Goal: Information Seeking & Learning: Learn about a topic

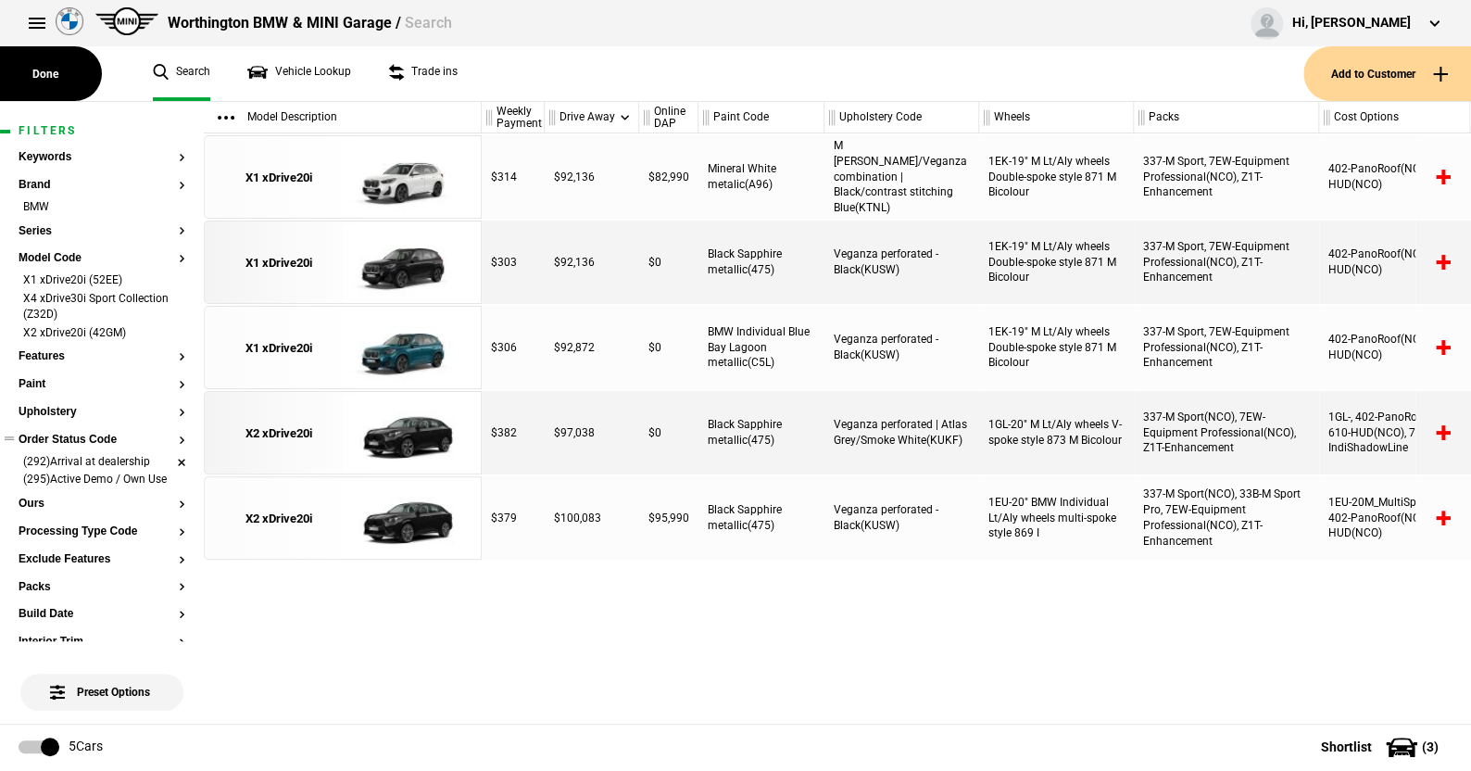
click at [166, 461] on li "(292)Arrival at dealership" at bounding box center [102, 463] width 167 height 19
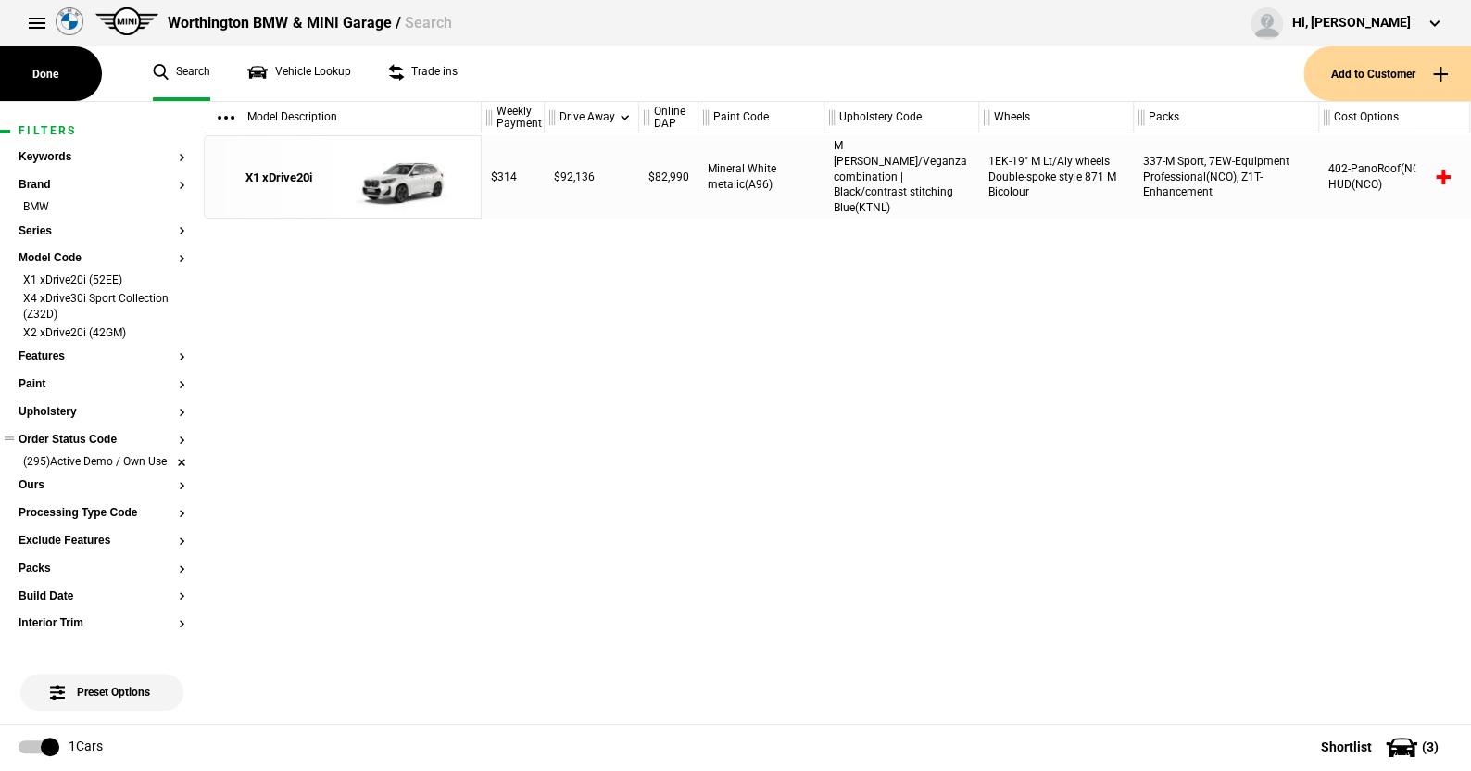
click at [166, 468] on li "(295)Active Demo / Own Use" at bounding box center [102, 463] width 167 height 19
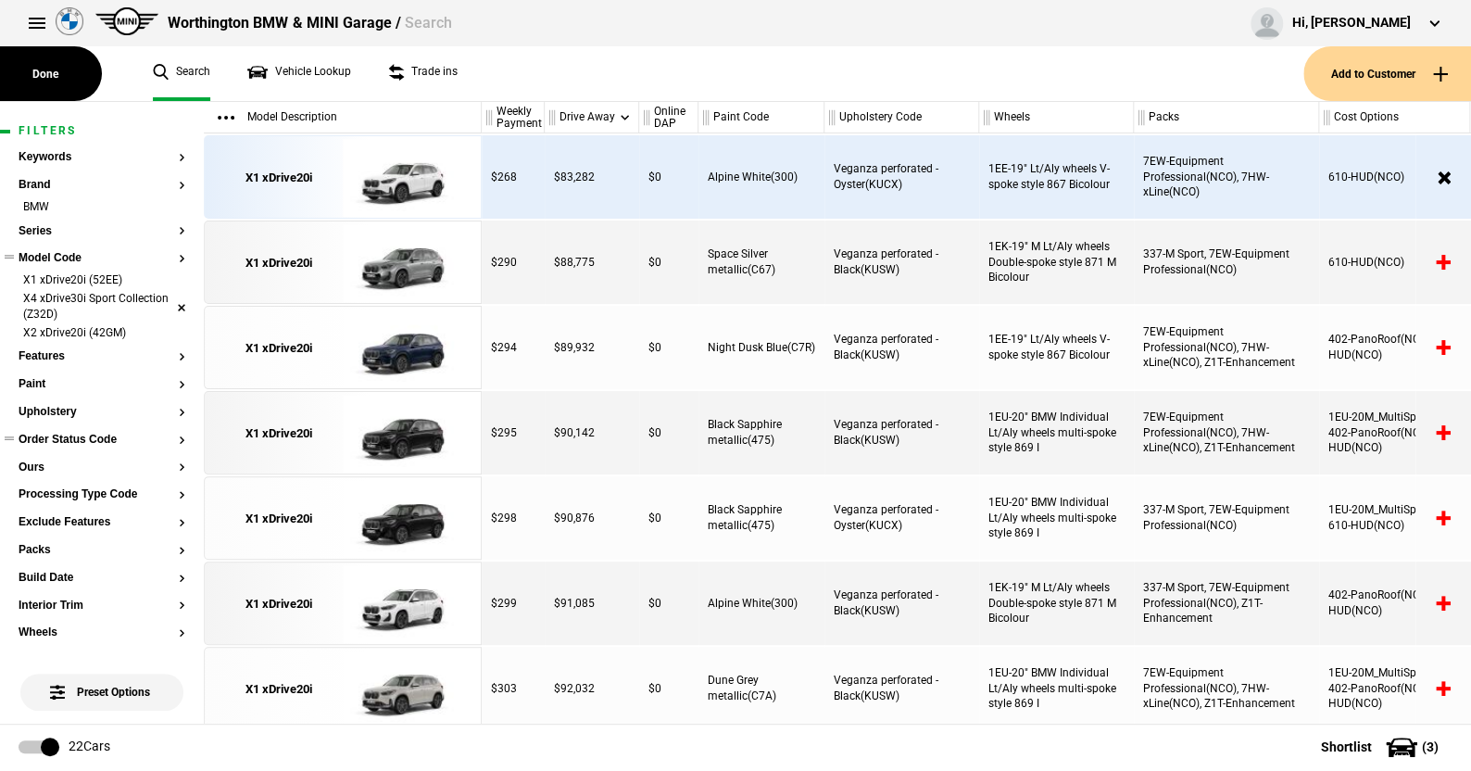
click at [162, 304] on li "X4 xDrive30i Sport Collection (Z32D)" at bounding box center [102, 308] width 167 height 34
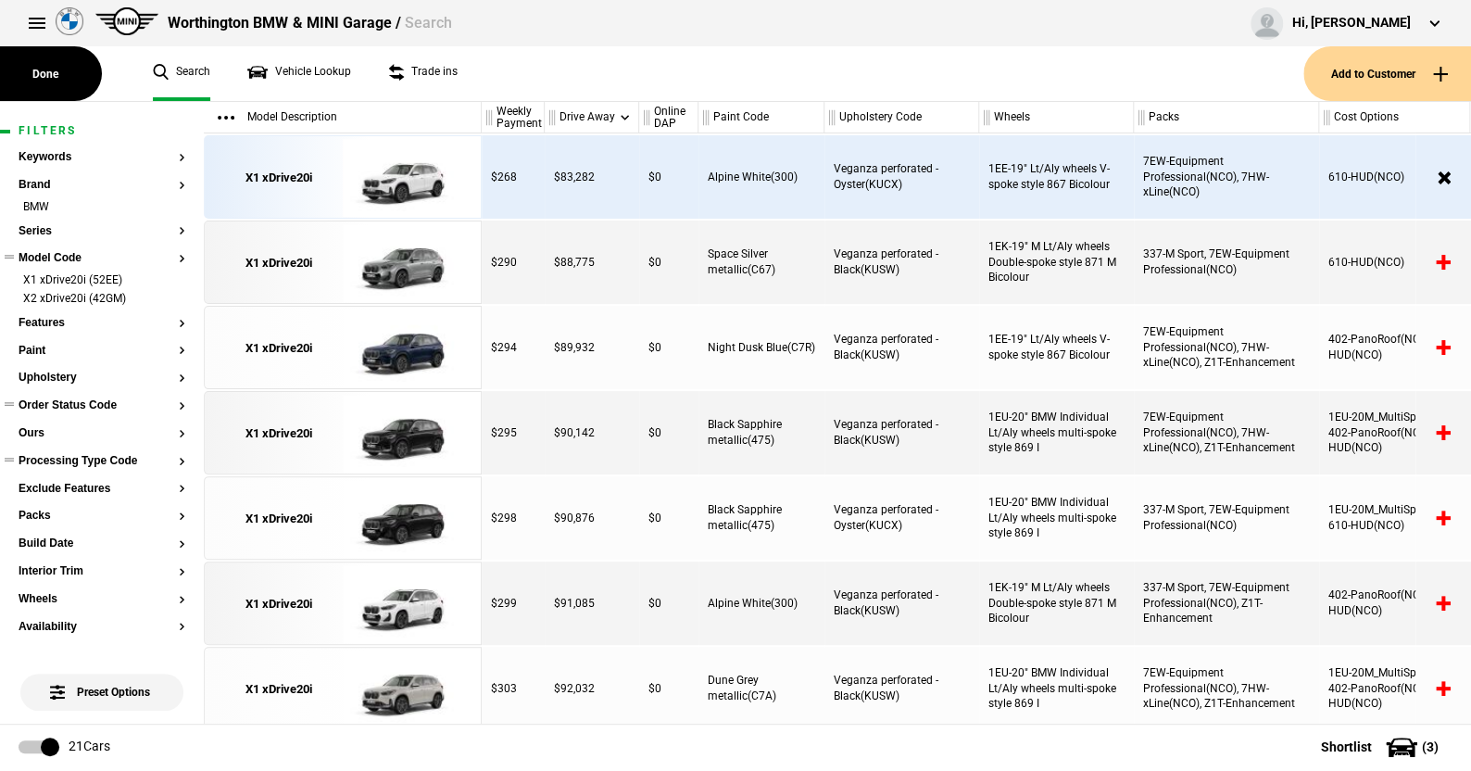
click at [106, 462] on button "Processing Type Code" at bounding box center [102, 461] width 167 height 13
click at [77, 405] on button "Order Status Code" at bounding box center [102, 405] width 167 height 13
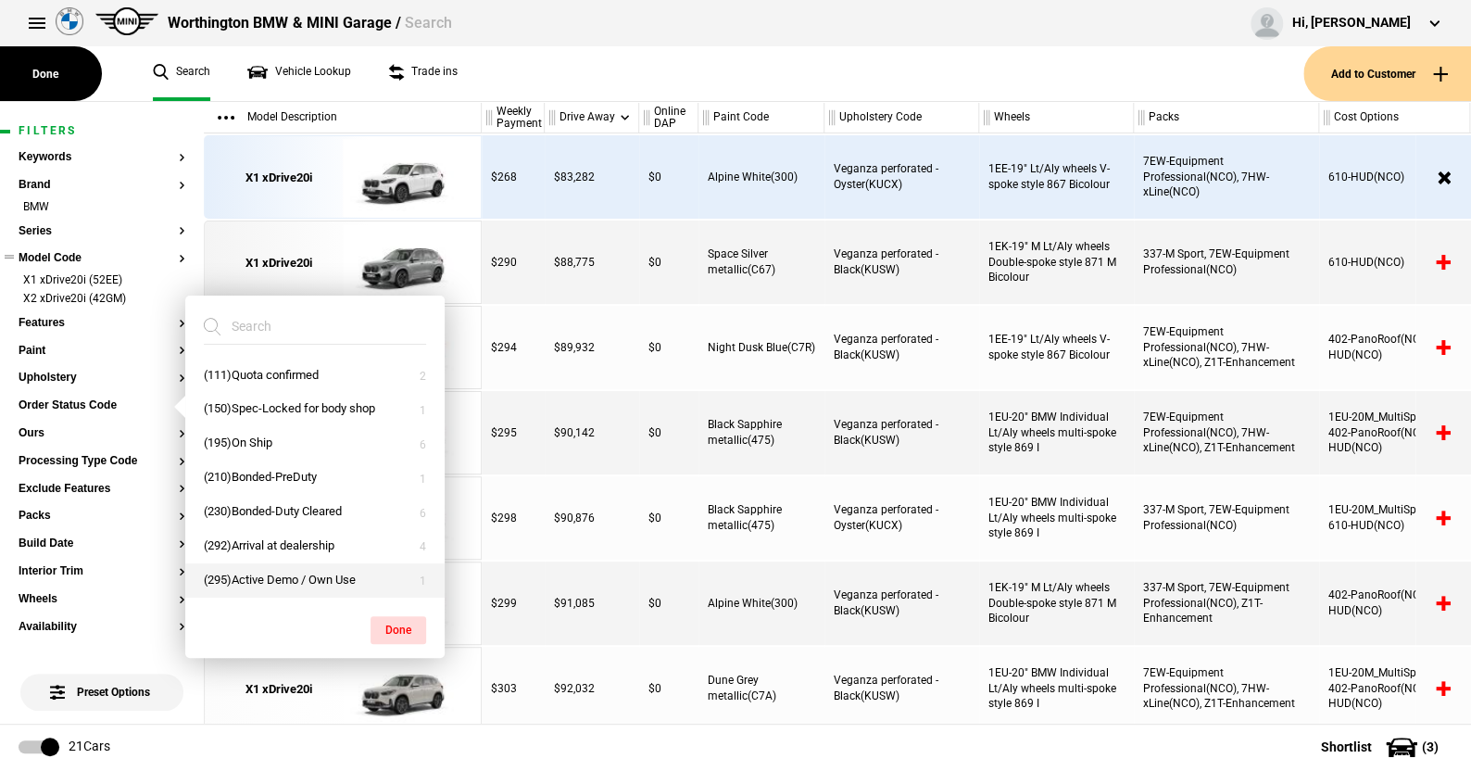
click at [251, 574] on button "(295)Active Demo / Own Use" at bounding box center [314, 580] width 259 height 34
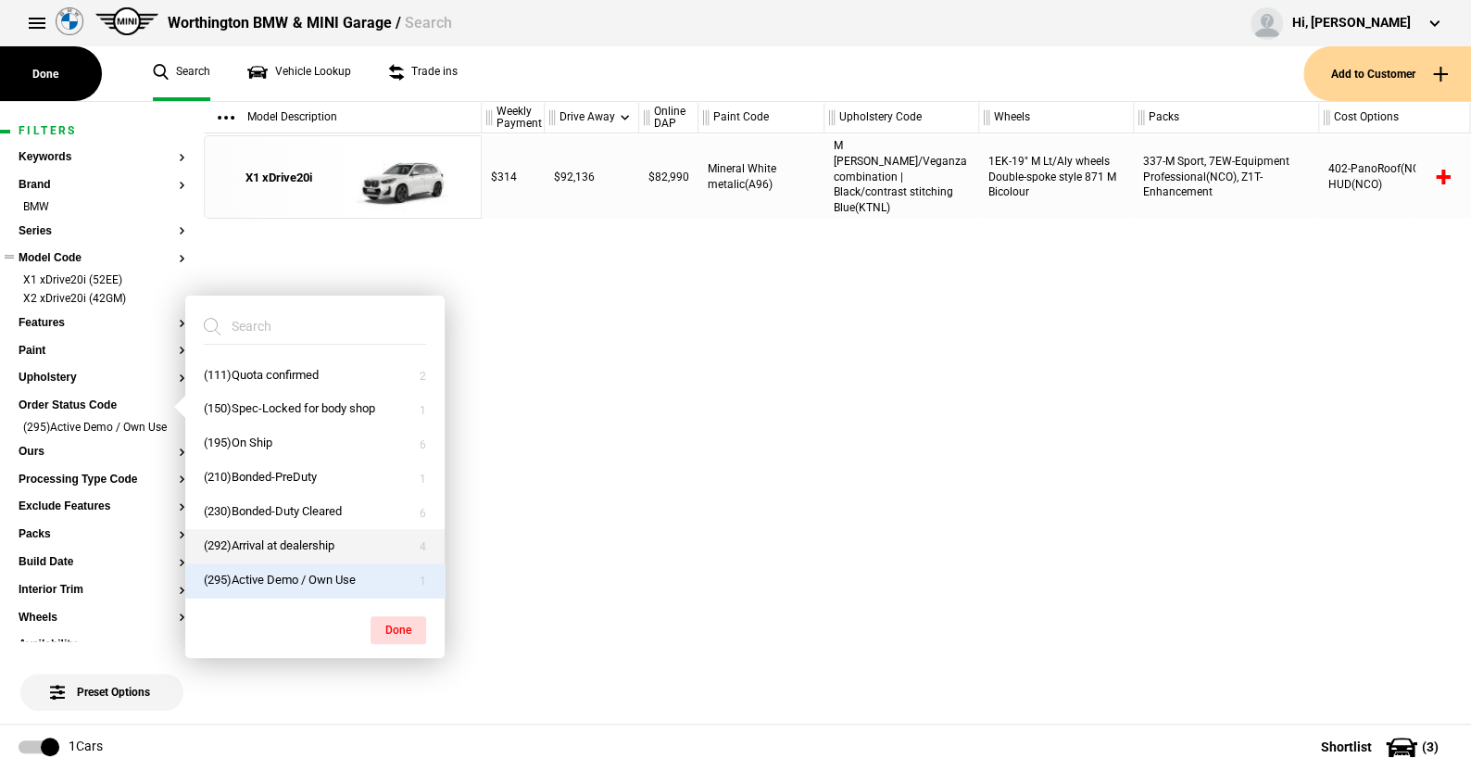
click at [251, 545] on button "(292)Arrival at dealership" at bounding box center [314, 546] width 259 height 34
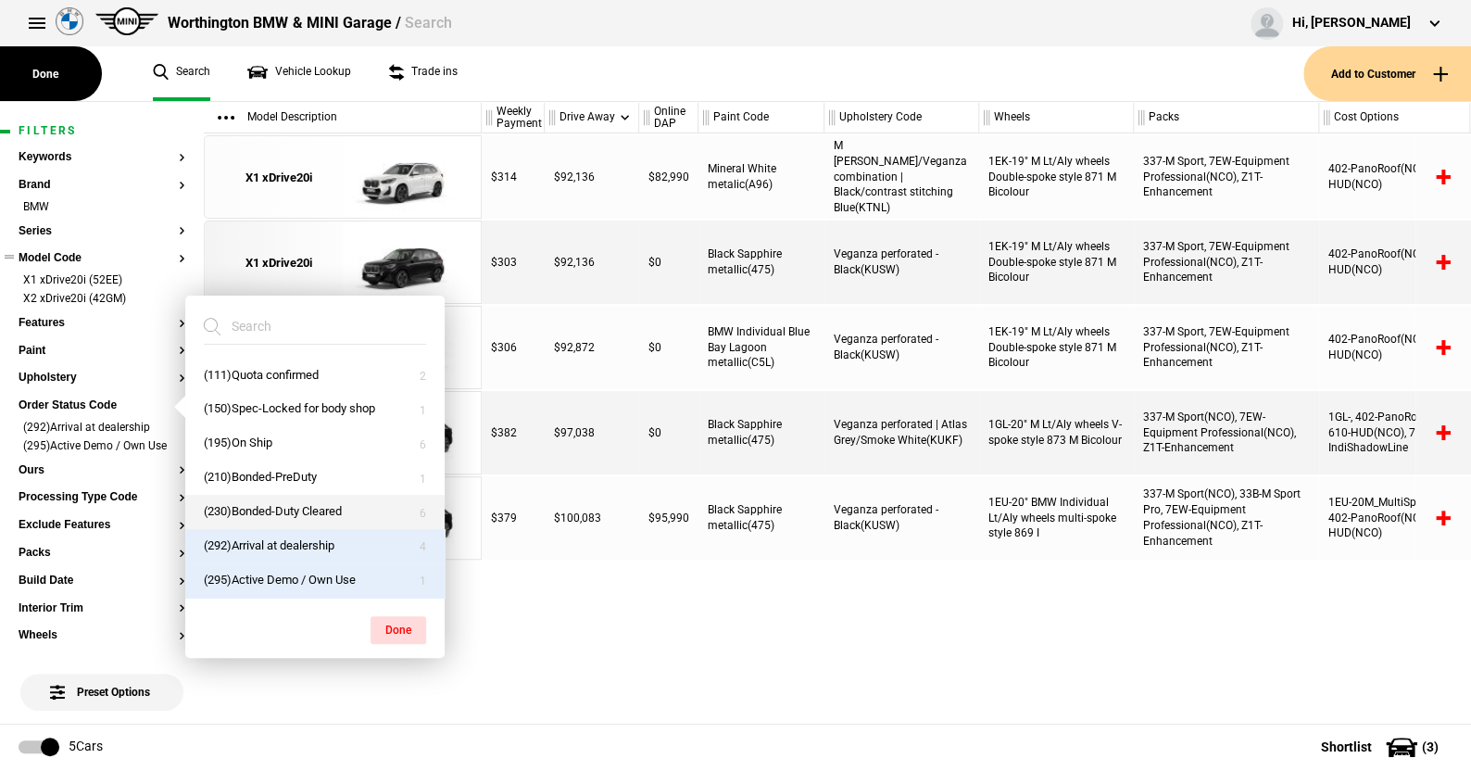
click at [251, 509] on button "(230)Bonded-Duty Cleared" at bounding box center [314, 512] width 259 height 34
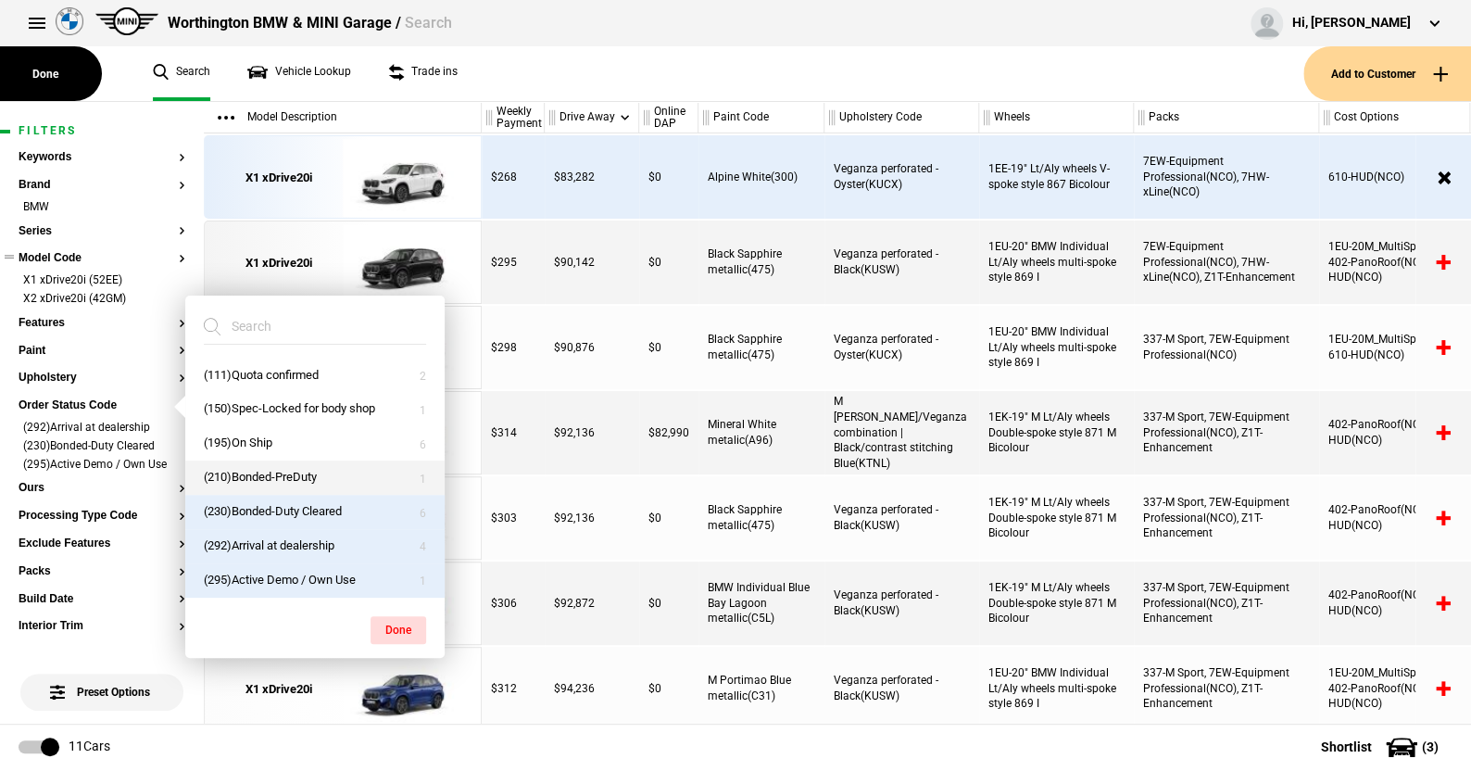
click at [251, 474] on button "(210)Bonded-PreDuty" at bounding box center [314, 477] width 259 height 34
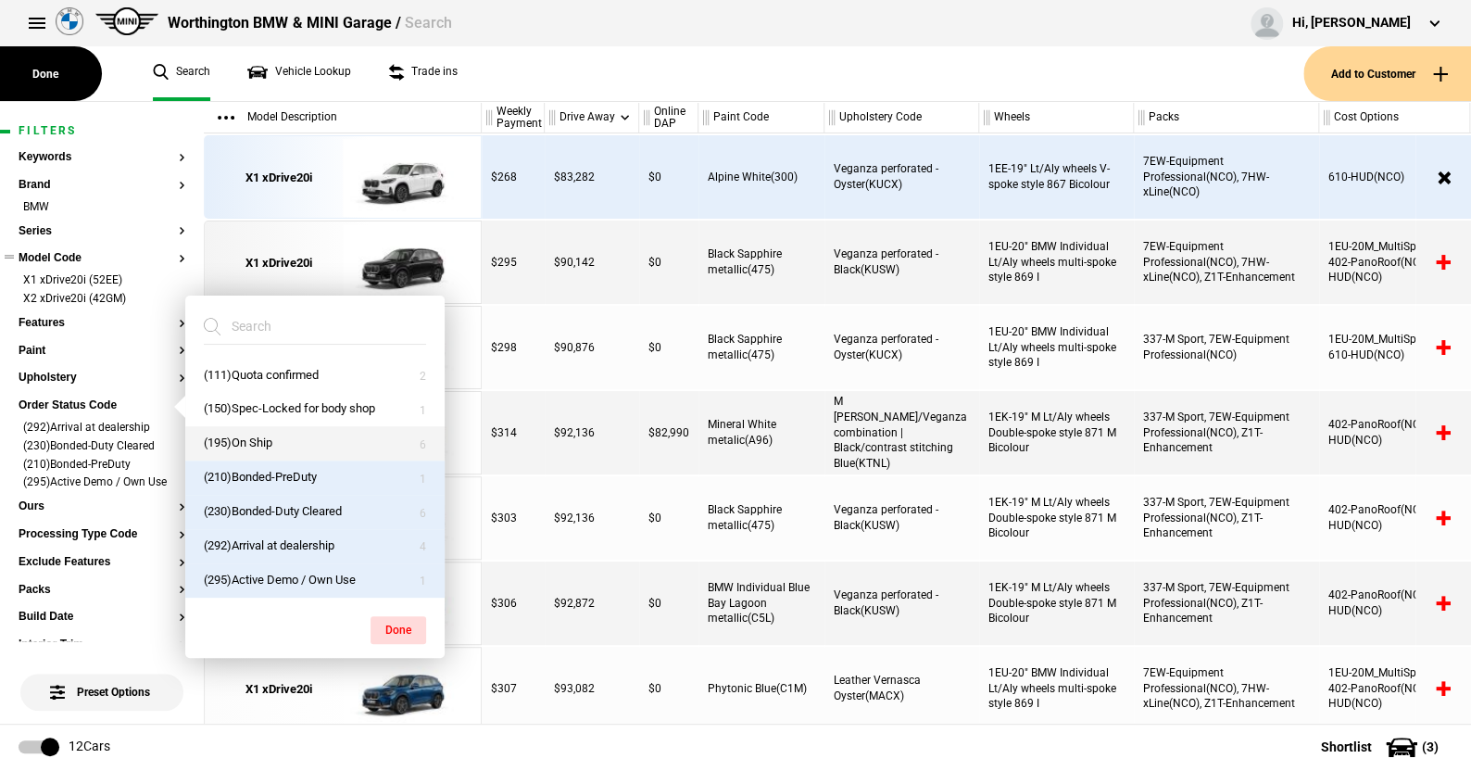
click at [246, 439] on button "(195)On Ship" at bounding box center [314, 443] width 259 height 34
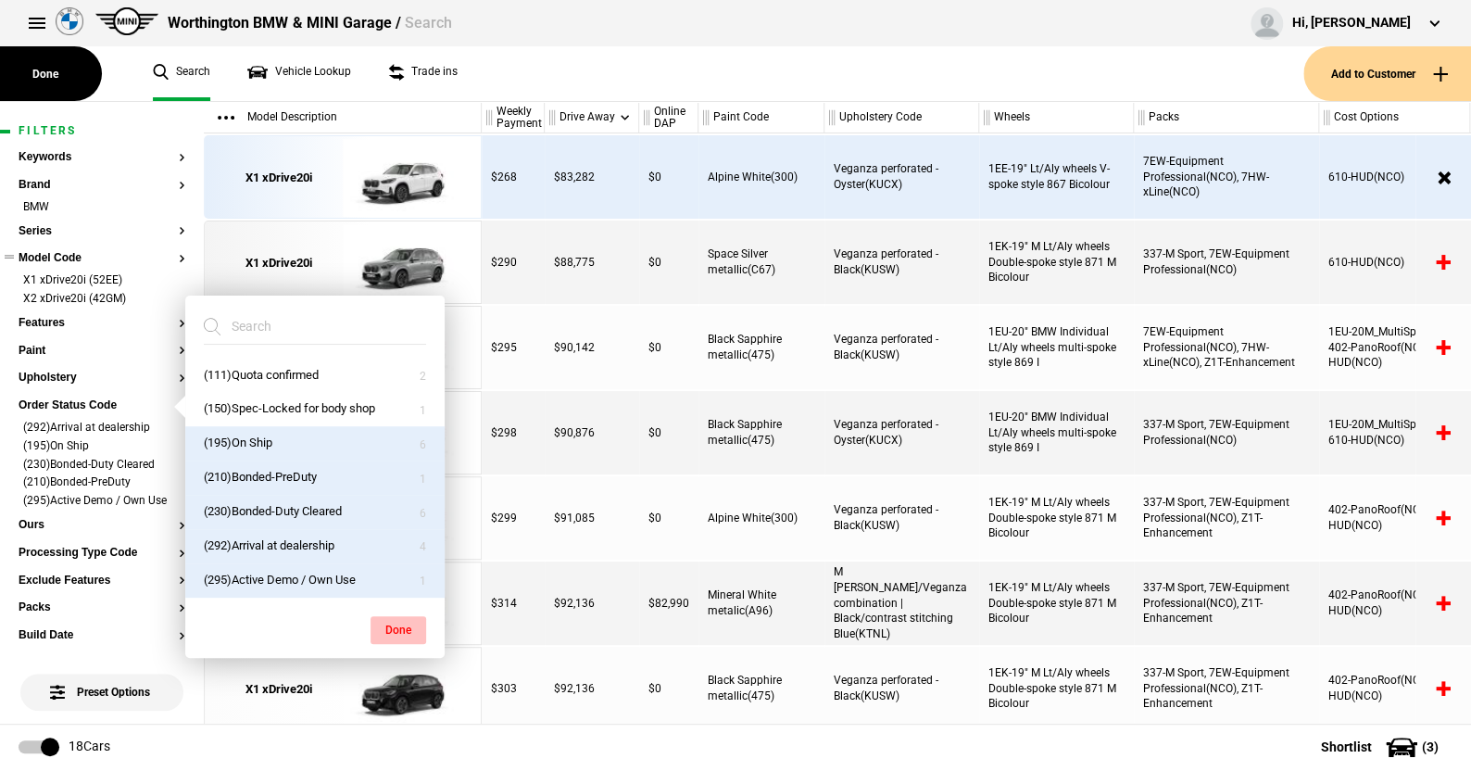
click at [392, 622] on button "Done" at bounding box center [399, 630] width 56 height 28
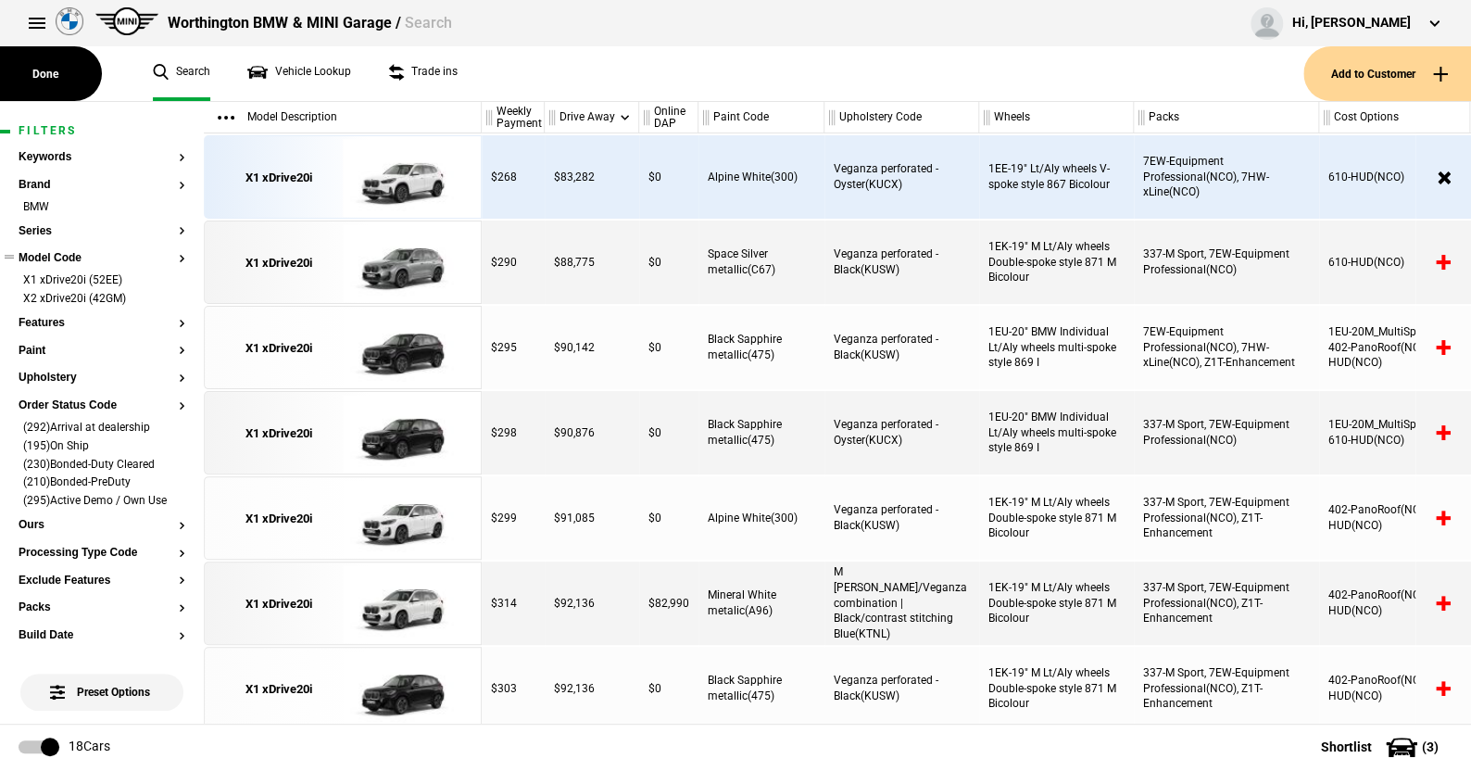
click at [547, 86] on ul "Search Vehicle Lookup Trade ins" at bounding box center [718, 73] width 1169 height 55
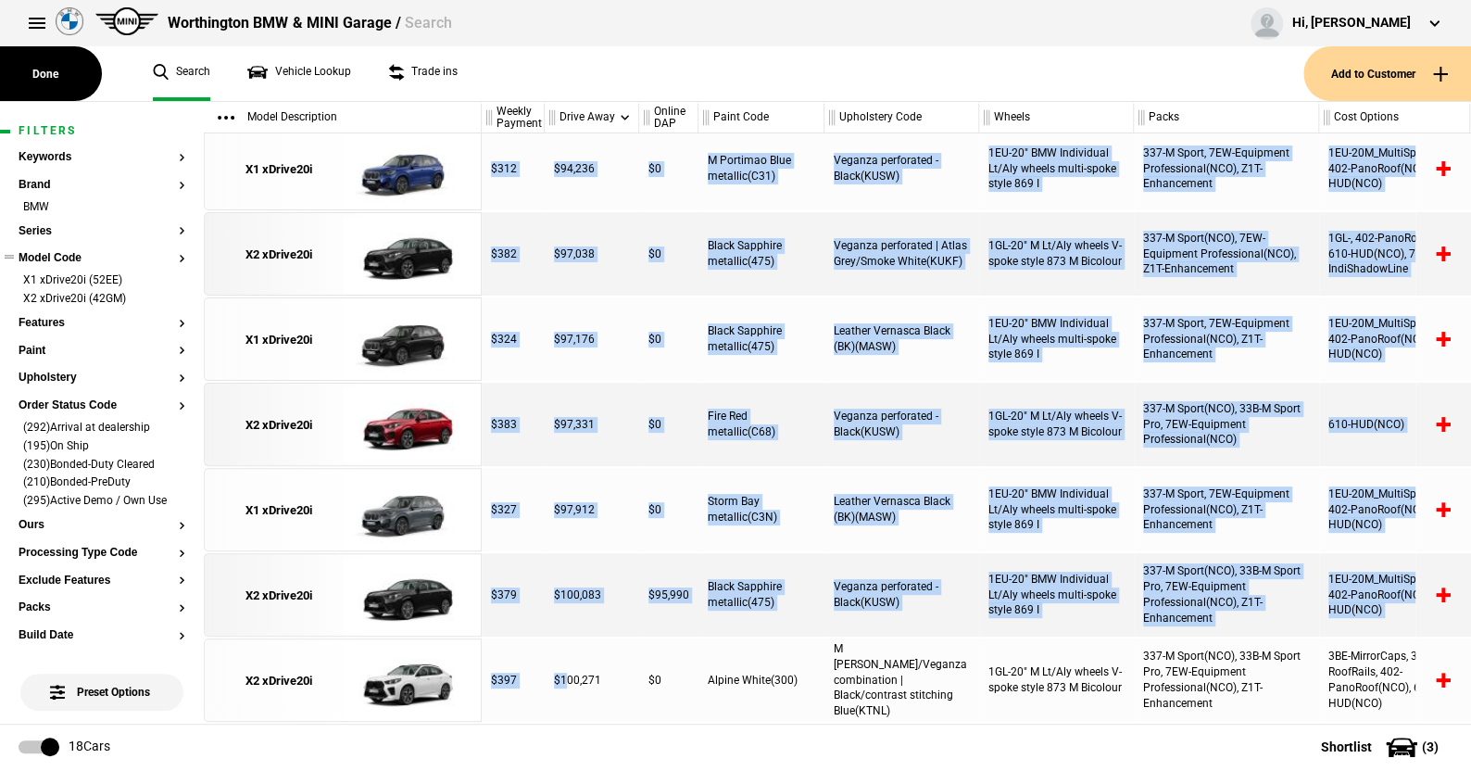
scroll to position [861, 0]
drag, startPoint x: 536, startPoint y: 246, endPoint x: 480, endPoint y: 653, distance: 410.5
click at [558, 728] on div "Done Search Vehicle Lookup Trade ins Add to Customer Filters Keywords Brand BMW…" at bounding box center [735, 436] width 1471 height 668
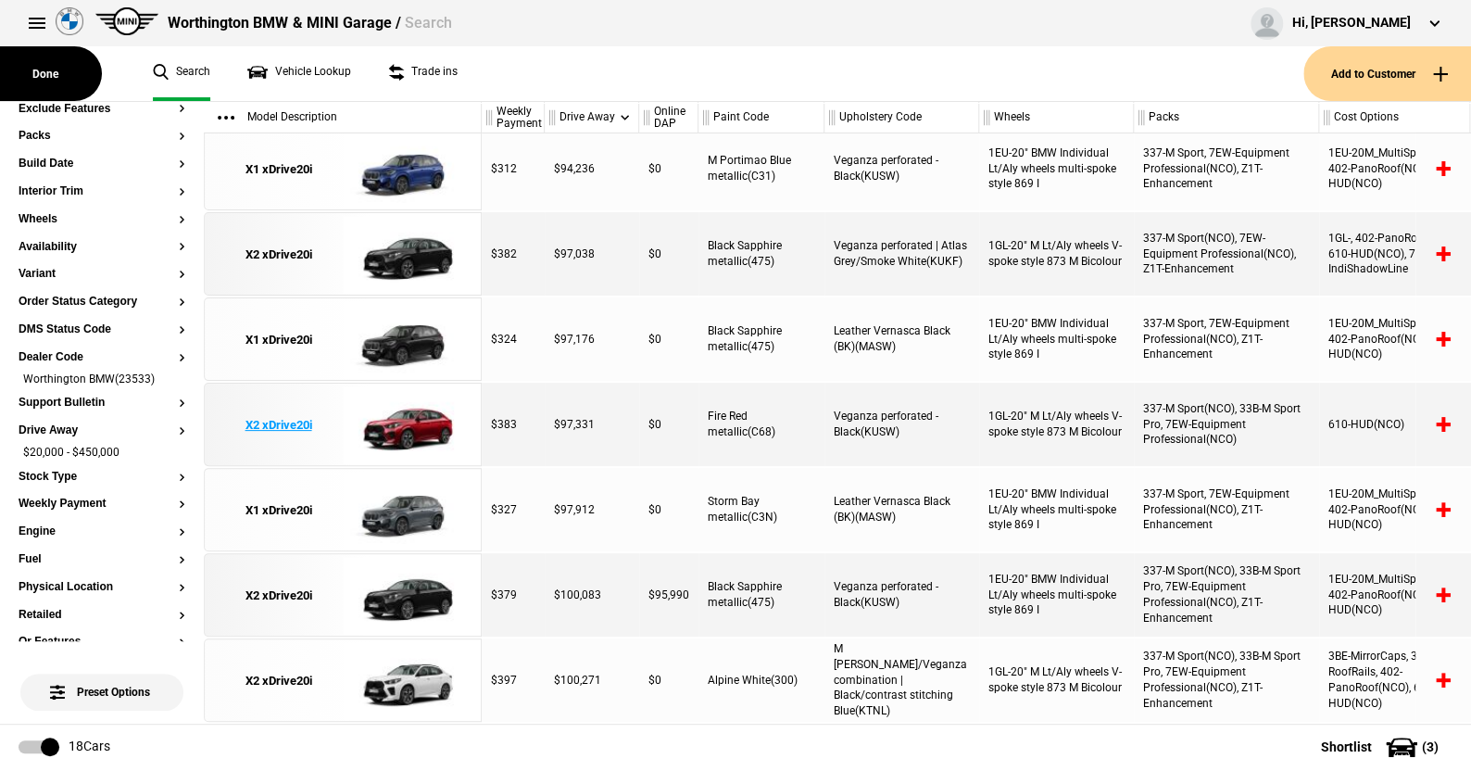
click at [476, 387] on div "X2 xDrive20i" at bounding box center [343, 424] width 276 height 83
click at [498, 91] on ul "Search Vehicle Lookup Trade ins" at bounding box center [718, 73] width 1169 height 55
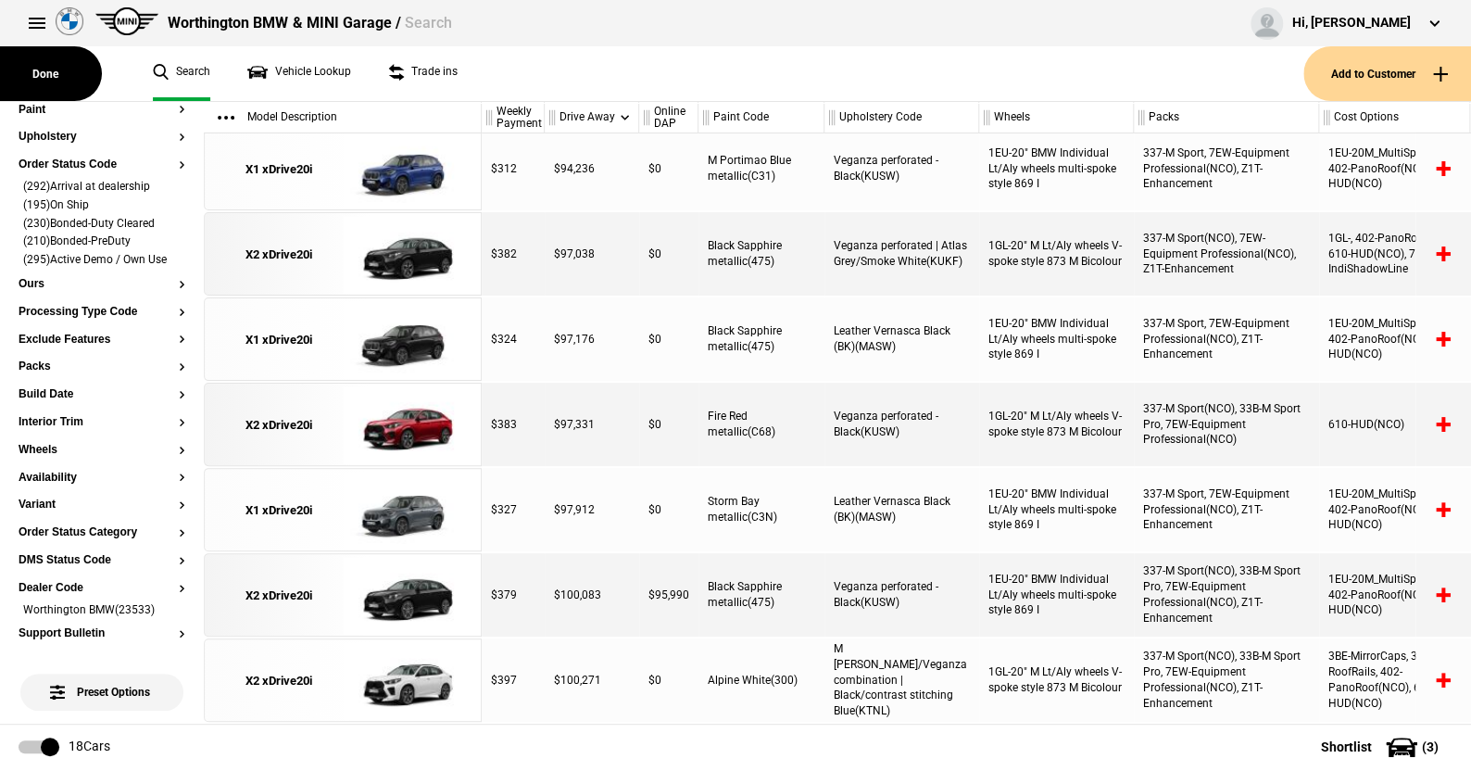
scroll to position [0, 0]
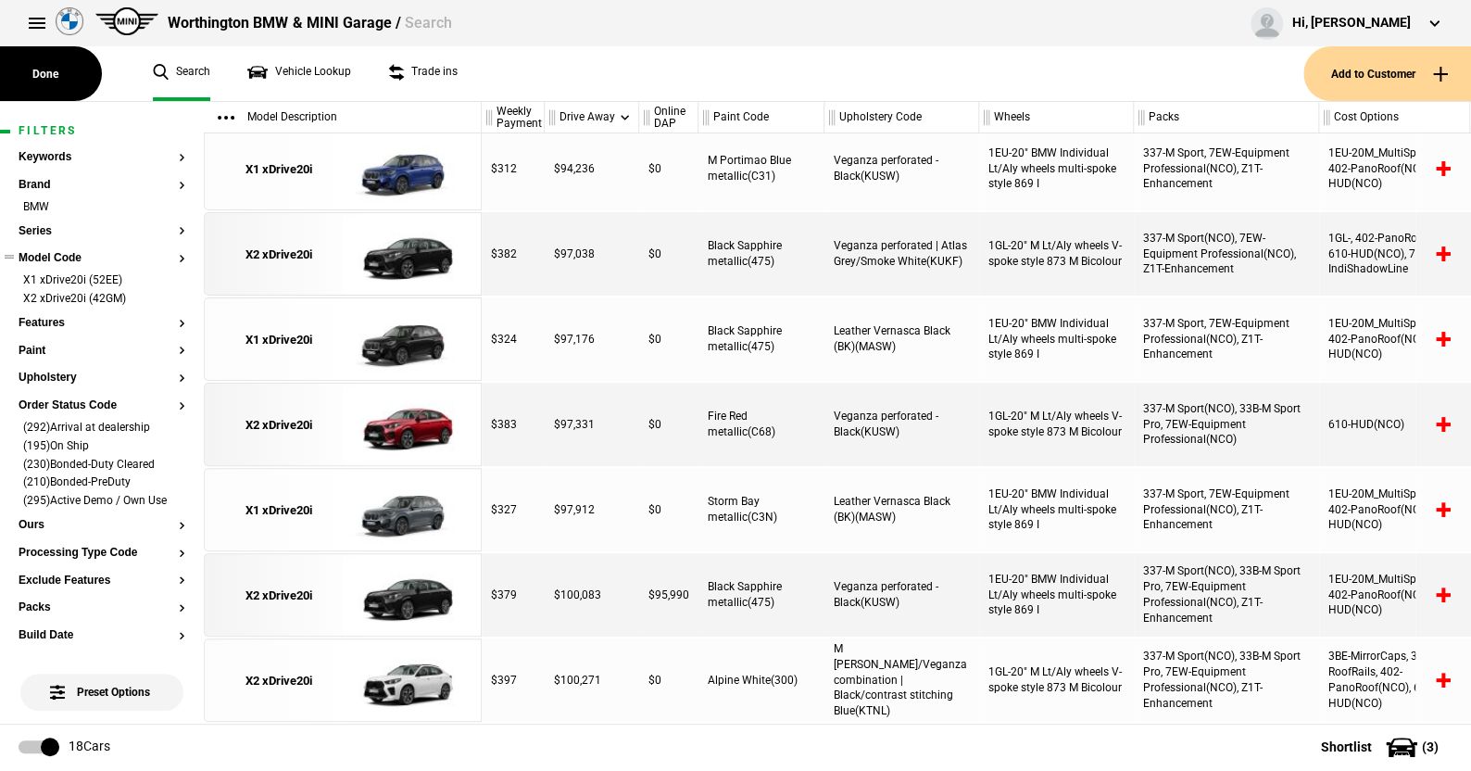
click at [62, 255] on button "Model Code" at bounding box center [102, 258] width 167 height 13
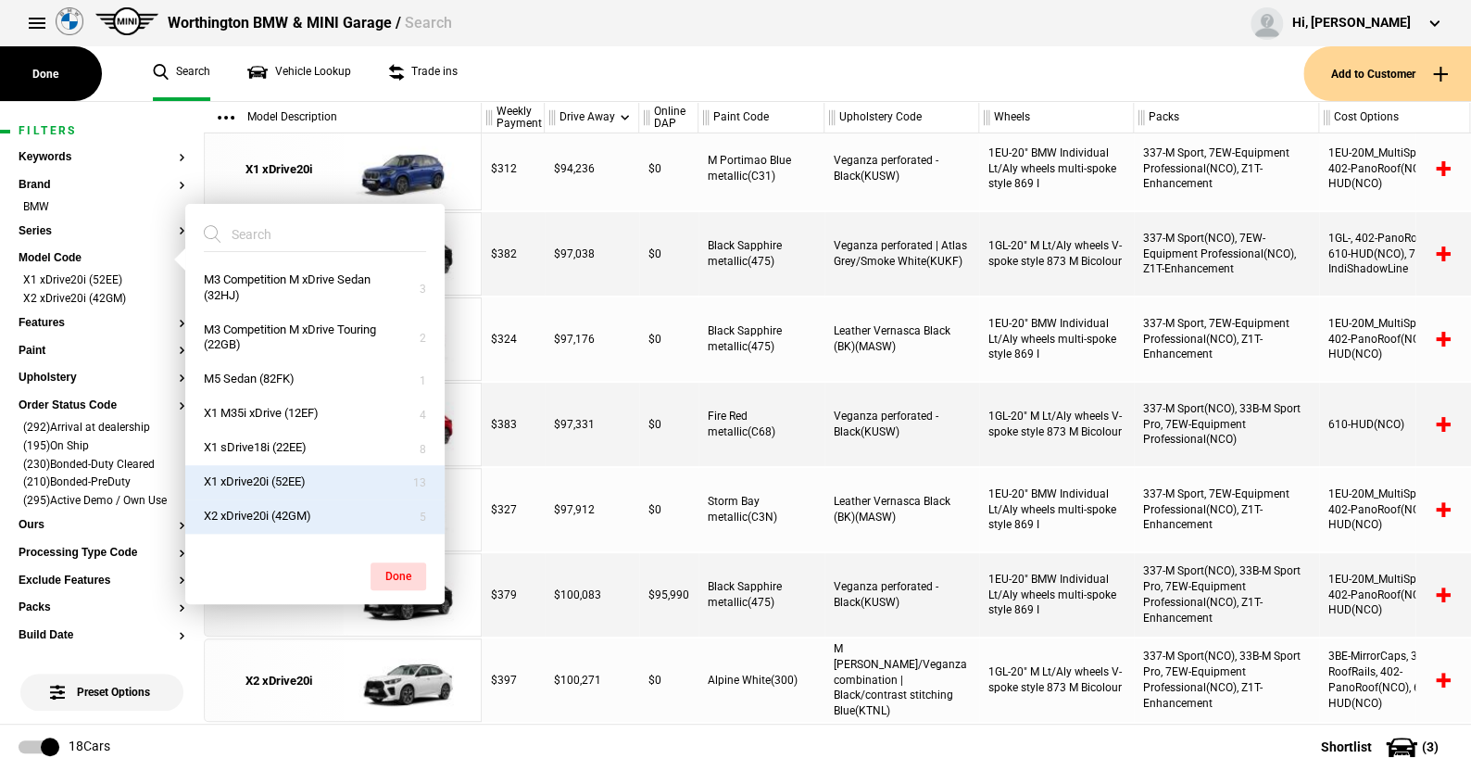
scroll to position [678, 0]
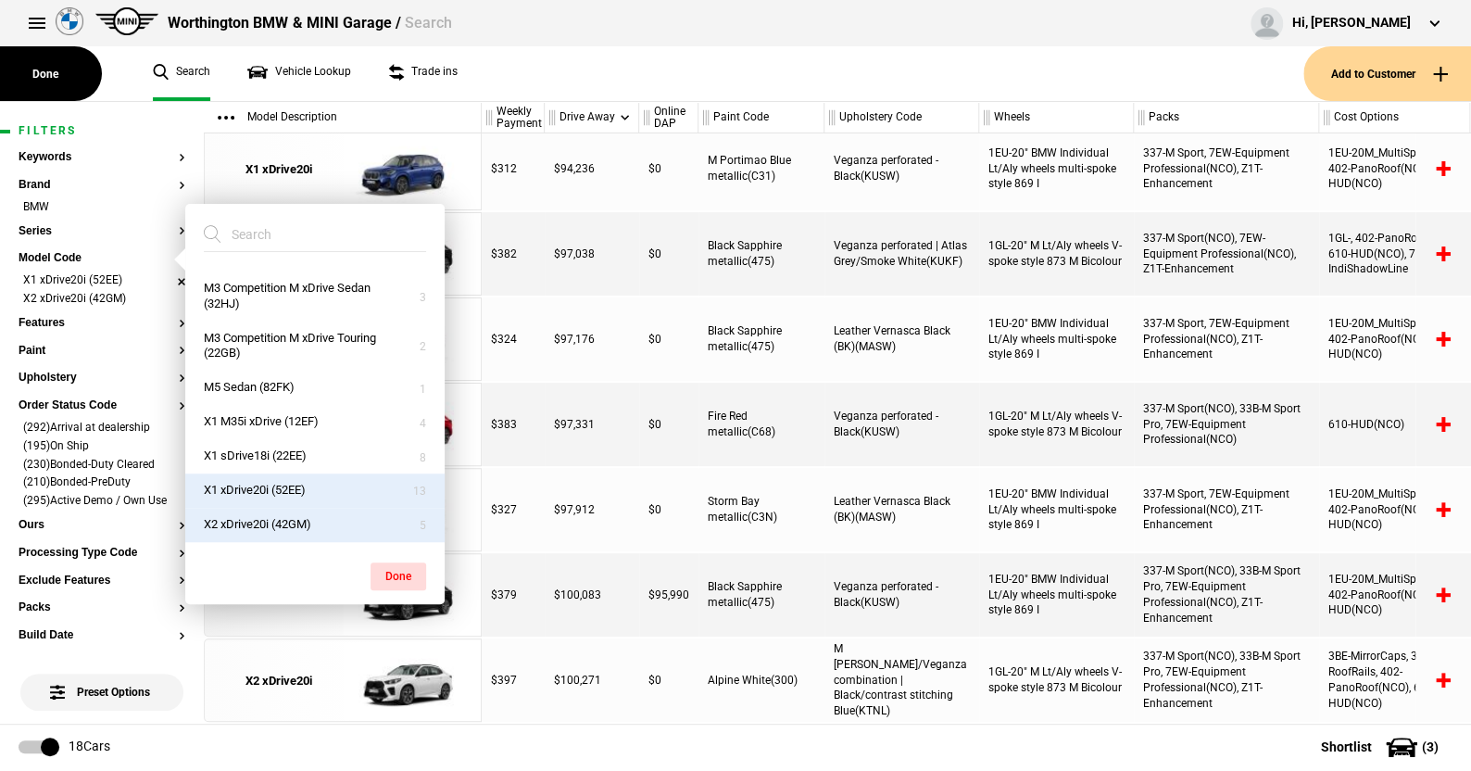
click at [163, 277] on li "X1 xDrive20i (52EE)" at bounding box center [102, 281] width 167 height 19
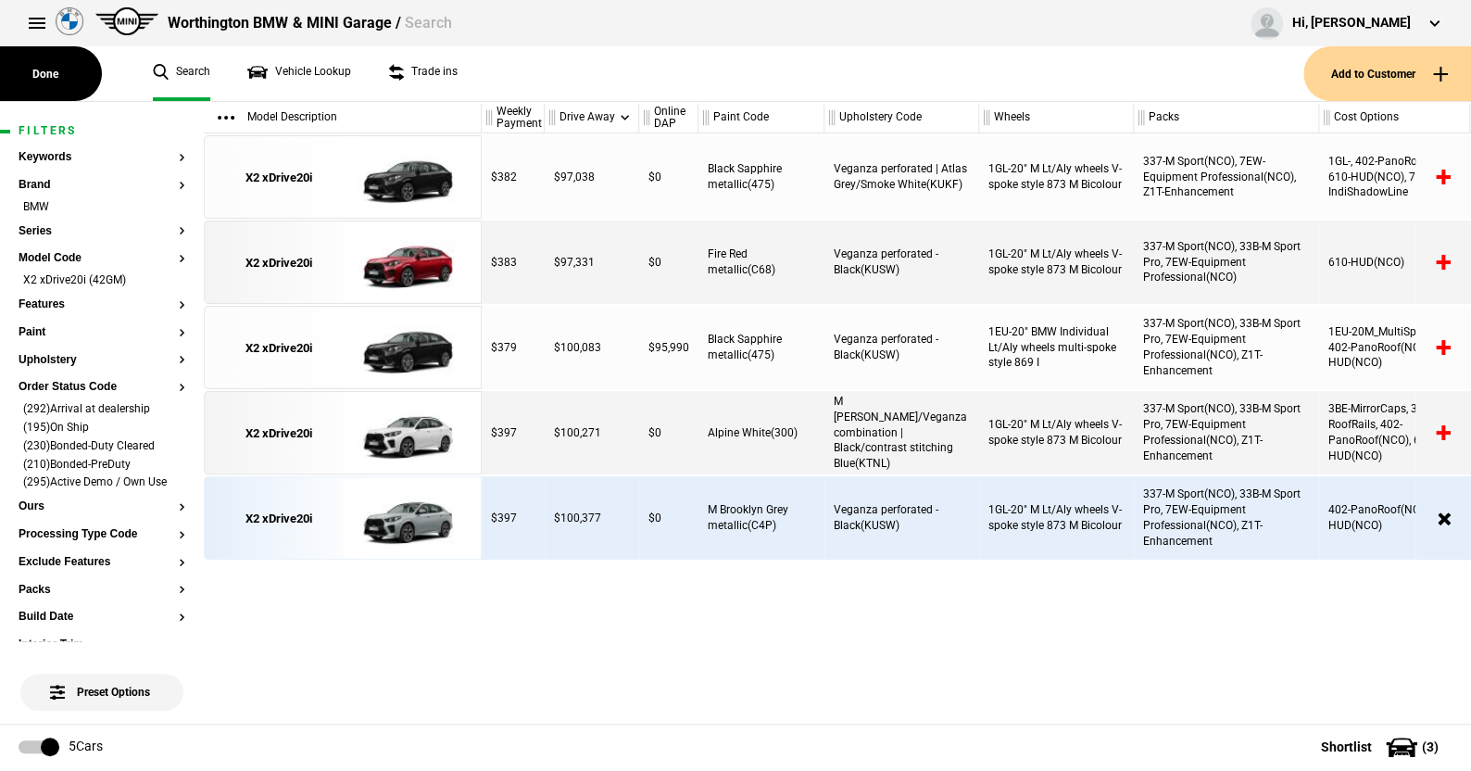
scroll to position [0, 0]
click at [165, 278] on li "X2 xDrive20i (42GM)" at bounding box center [102, 281] width 167 height 19
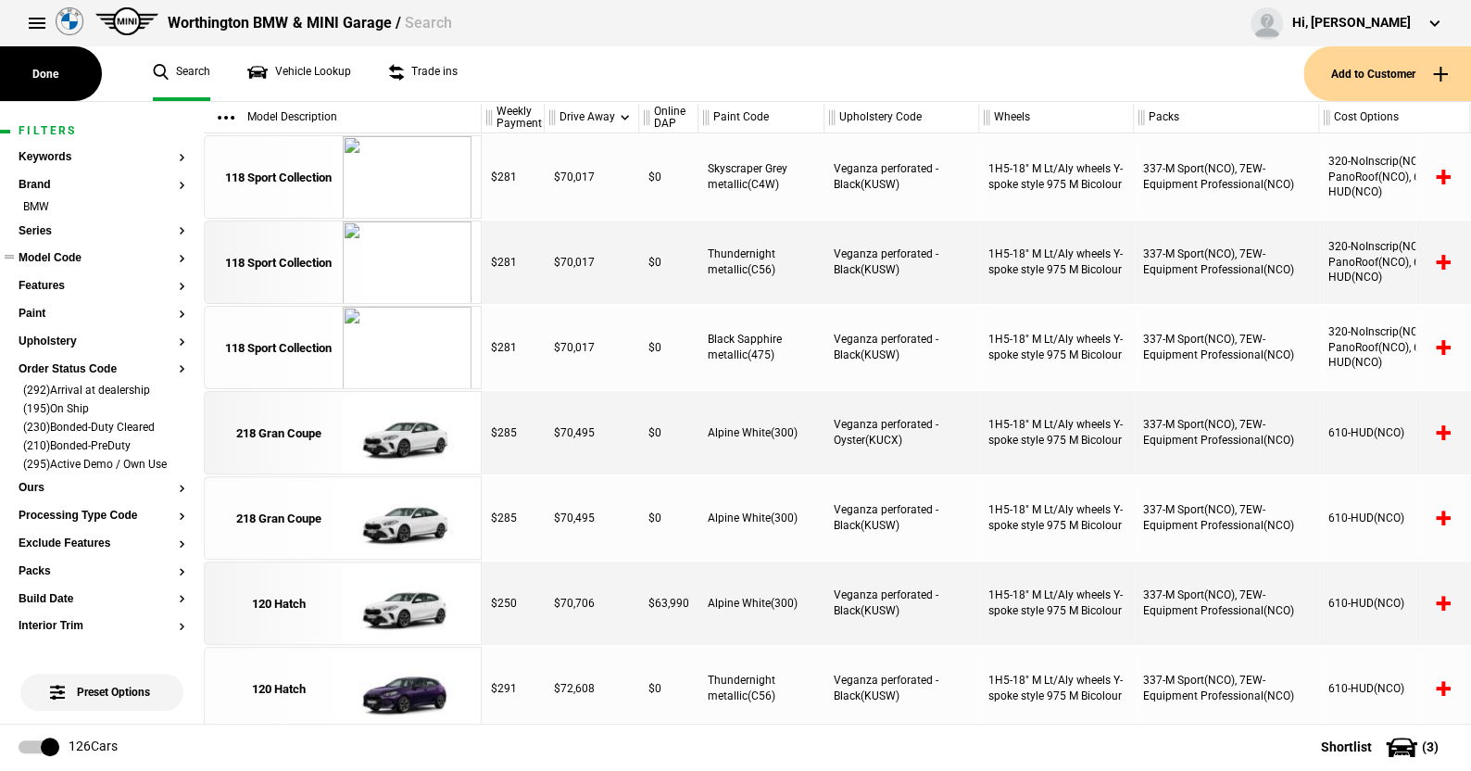
click at [69, 252] on button "Model Code" at bounding box center [102, 258] width 167 height 13
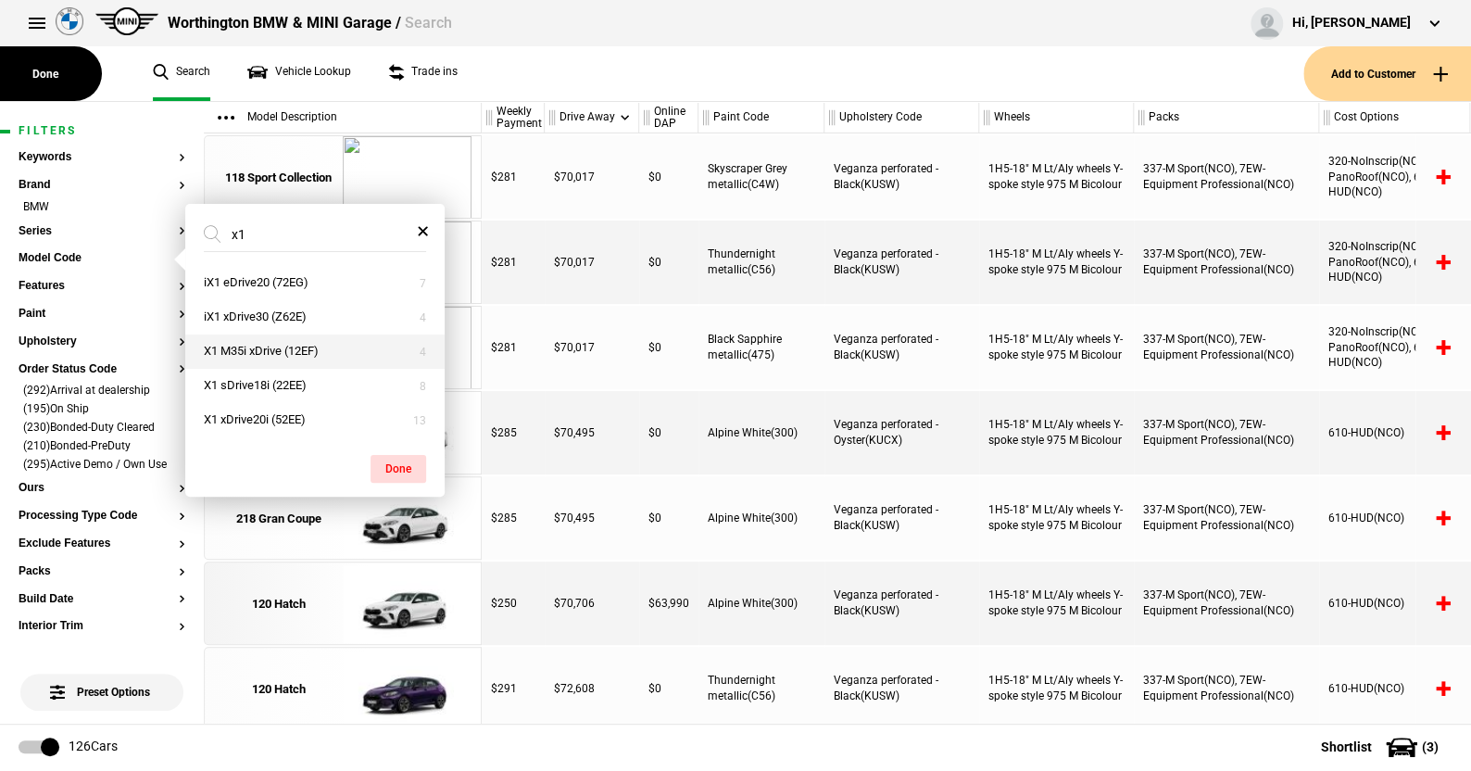
type input "x1"
click at [259, 346] on button "X1 M35i xDrive (12EF)" at bounding box center [314, 351] width 259 height 34
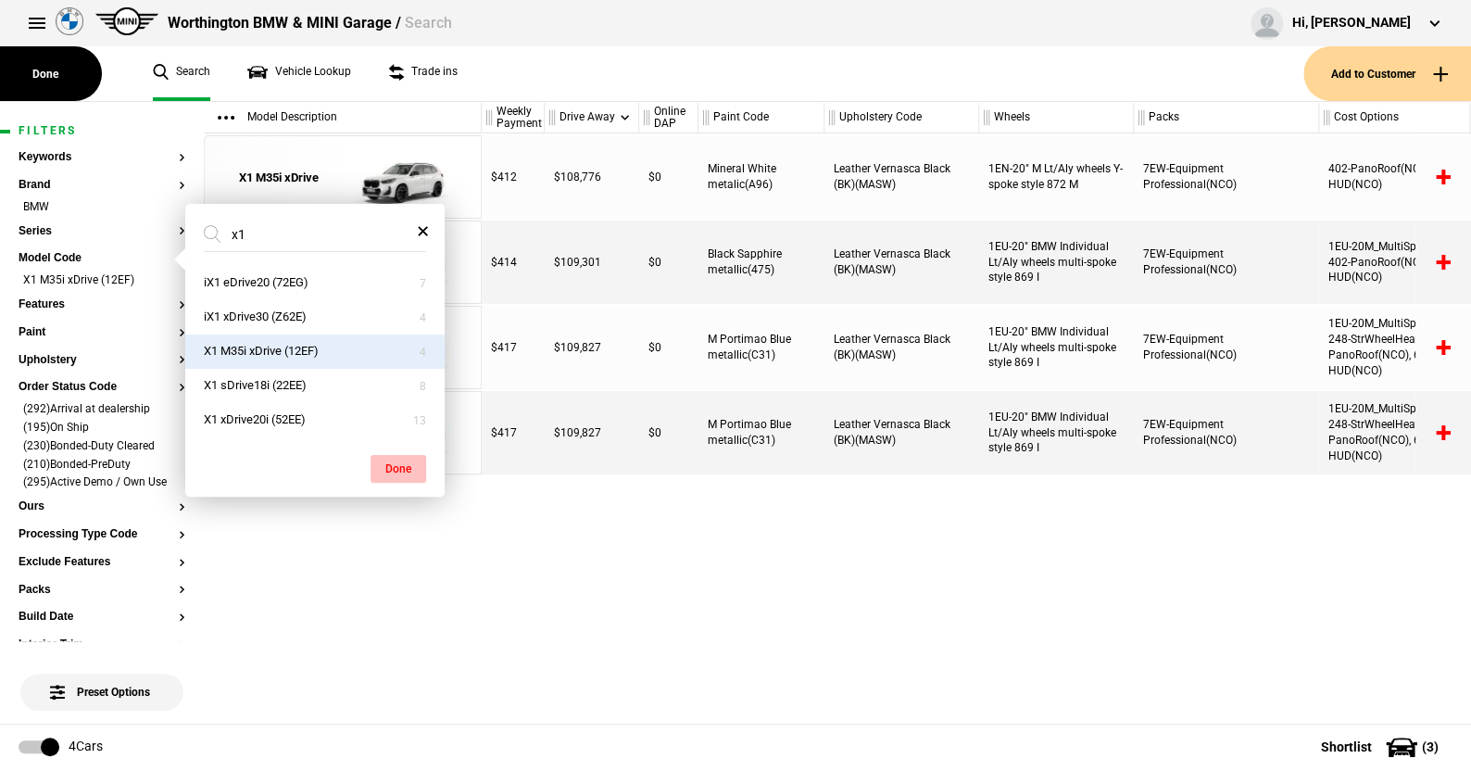
click at [404, 458] on button "Done" at bounding box center [399, 469] width 56 height 28
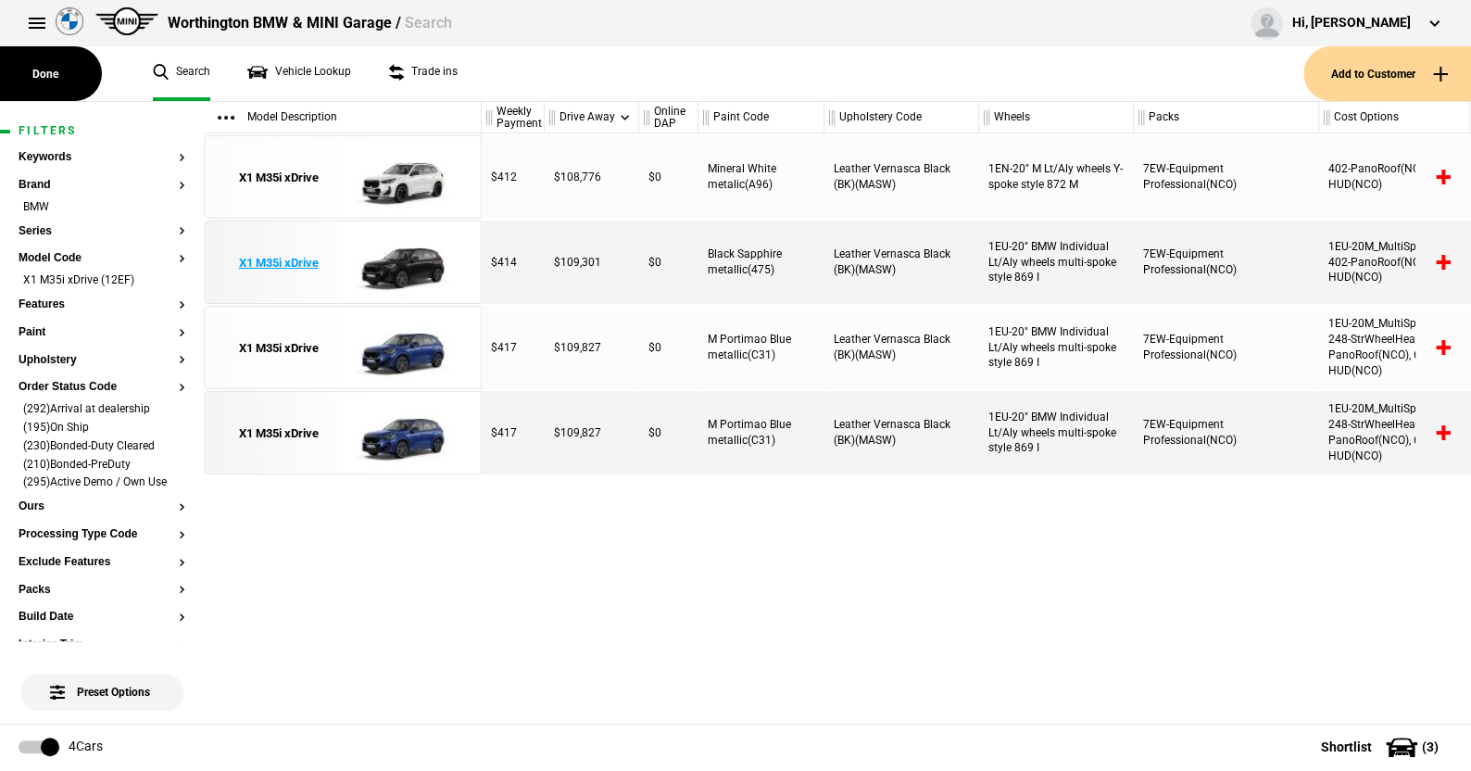
click at [400, 267] on img at bounding box center [407, 262] width 129 height 83
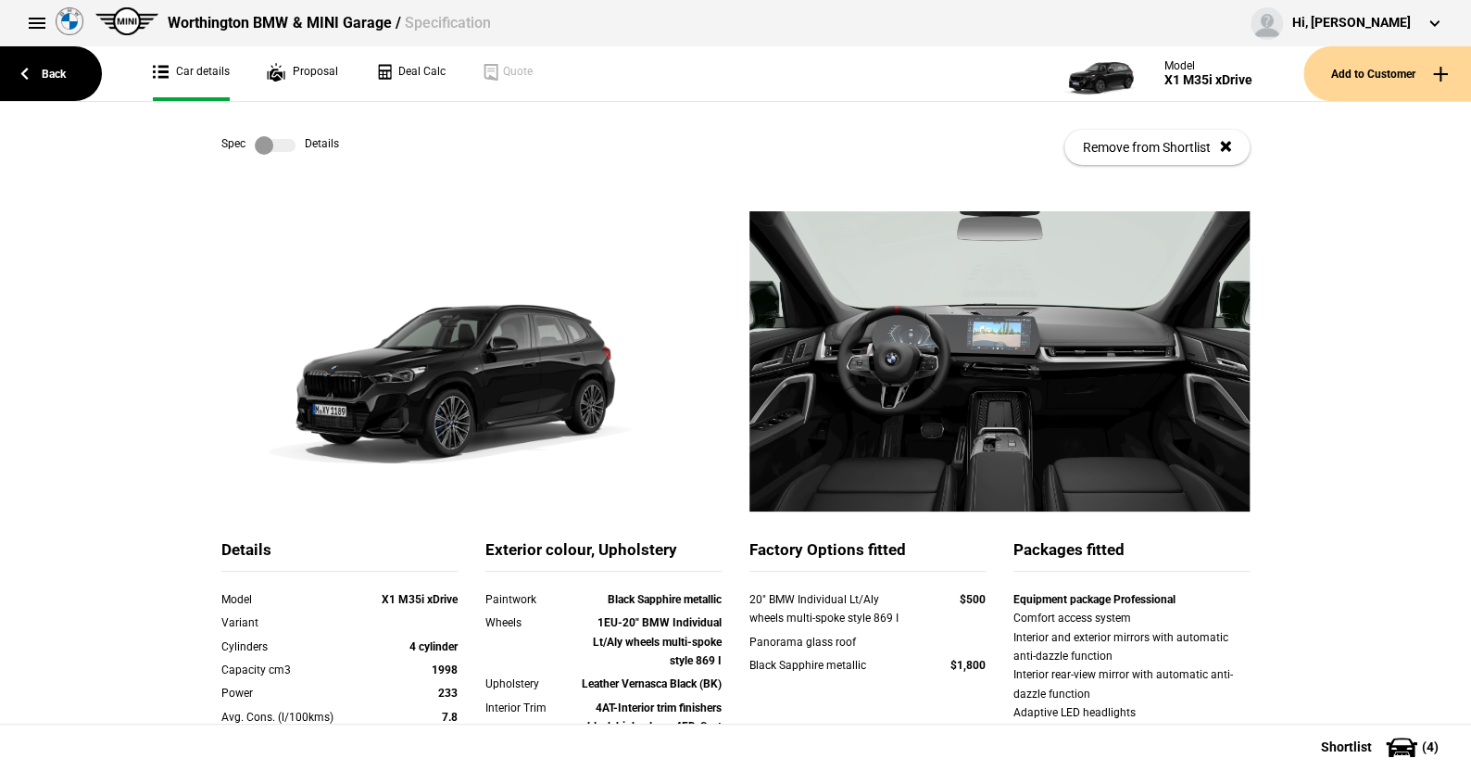
click at [281, 144] on label at bounding box center [275, 145] width 41 height 19
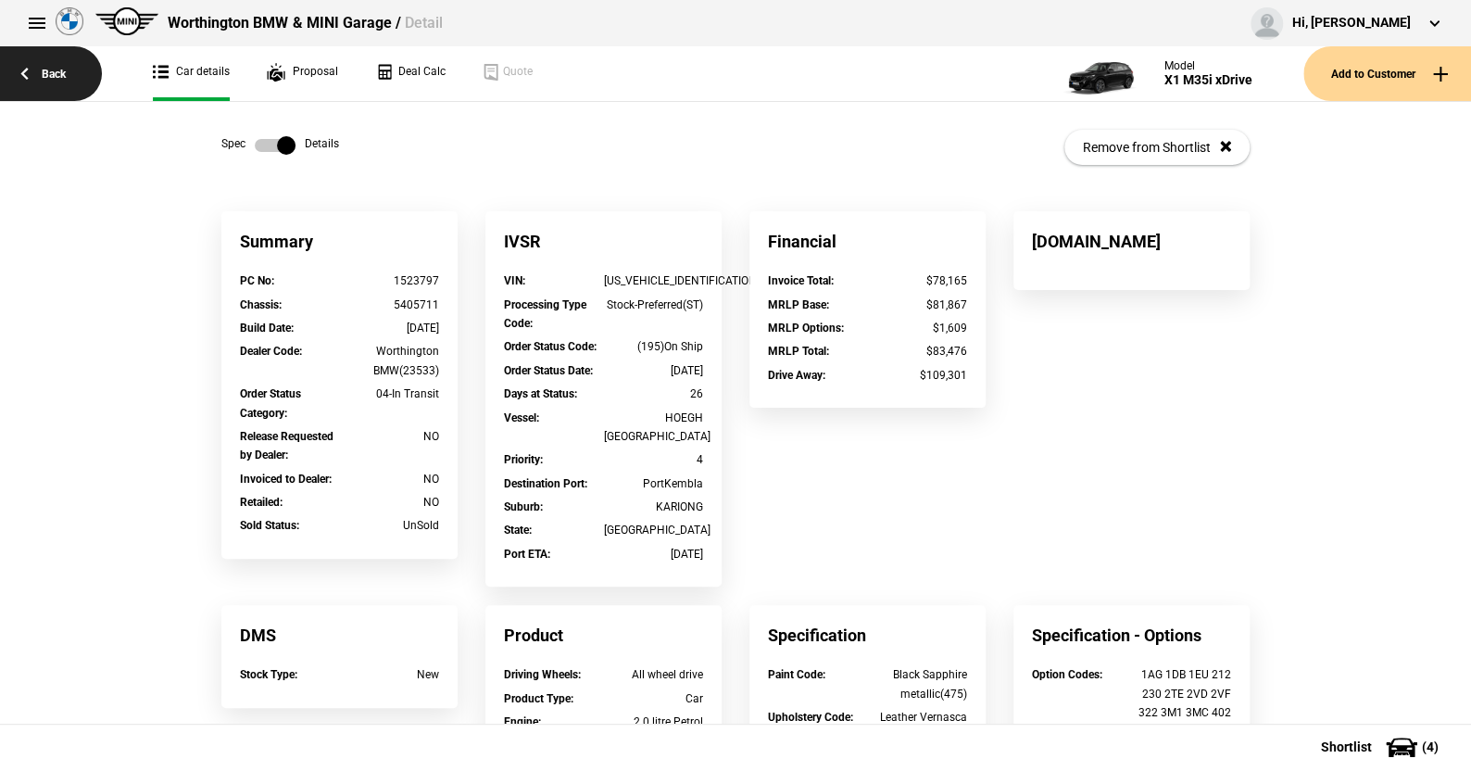
click at [53, 69] on link "Back" at bounding box center [51, 73] width 102 height 55
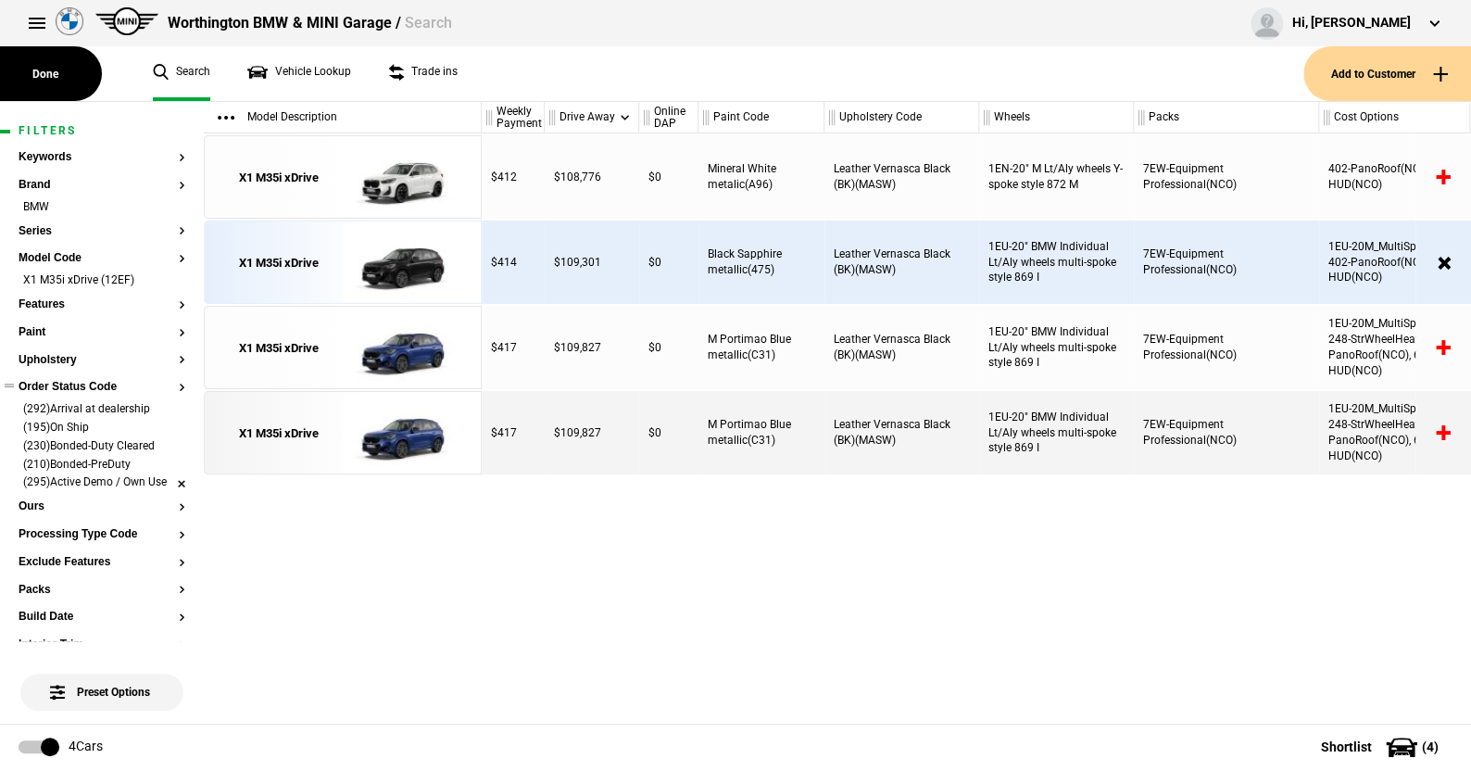
click at [163, 483] on li "(295)Active Demo / Own Use" at bounding box center [102, 483] width 167 height 19
click at [164, 425] on li "(195)On Ship" at bounding box center [102, 429] width 167 height 19
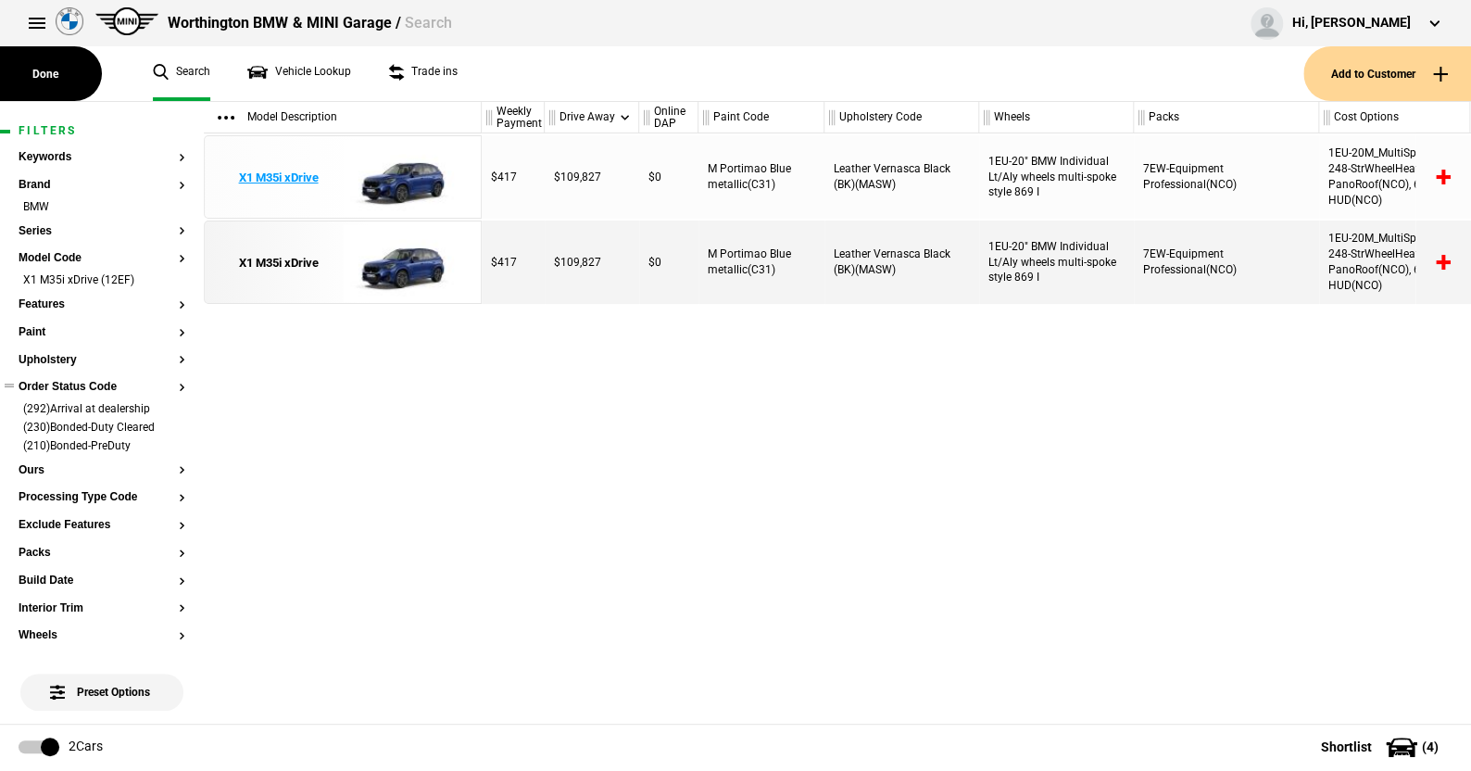
click at [408, 173] on img at bounding box center [407, 177] width 129 height 83
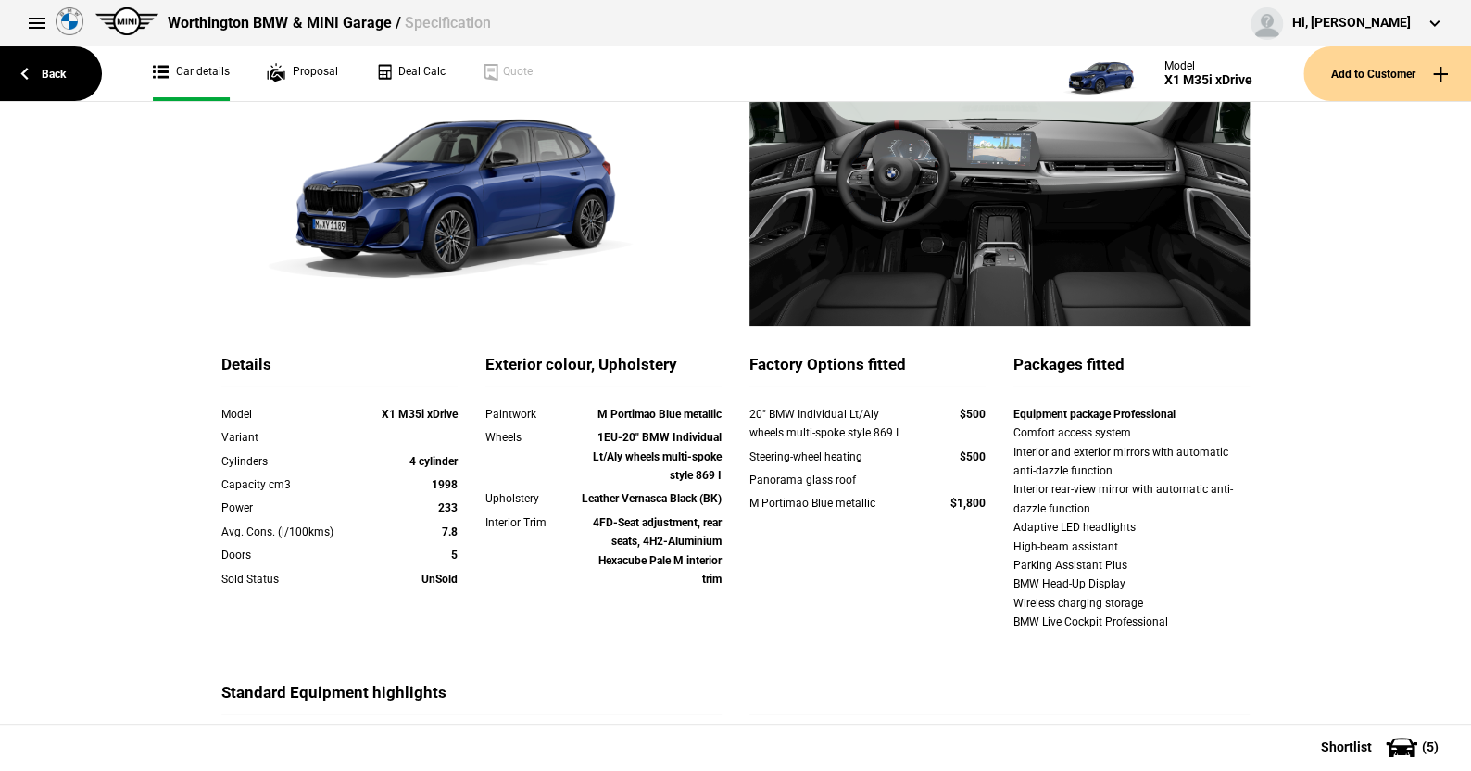
scroll to position [371, 0]
